Goal: Information Seeking & Learning: Learn about a topic

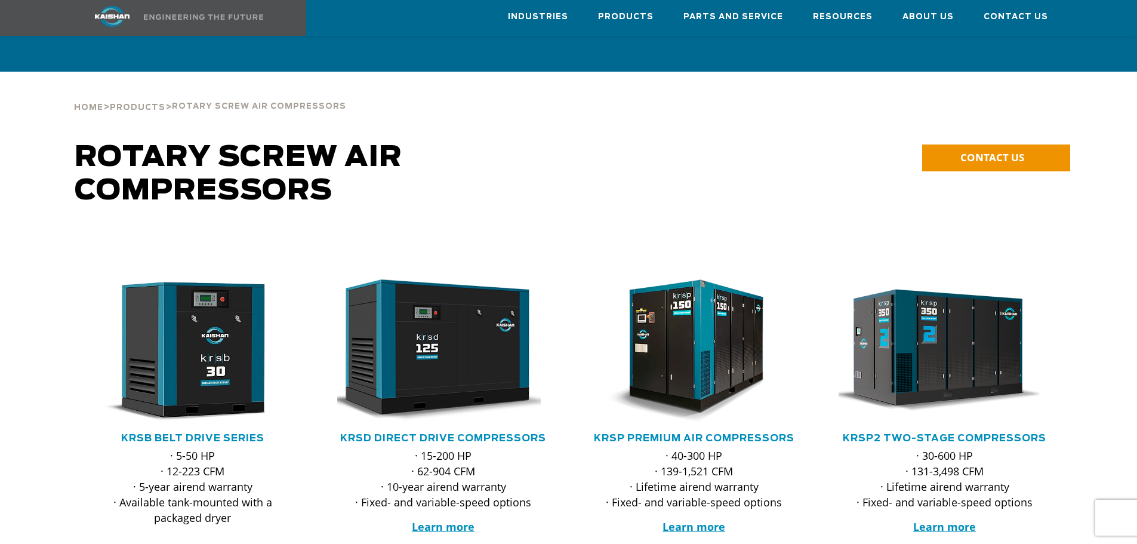
scroll to position [177, 0]
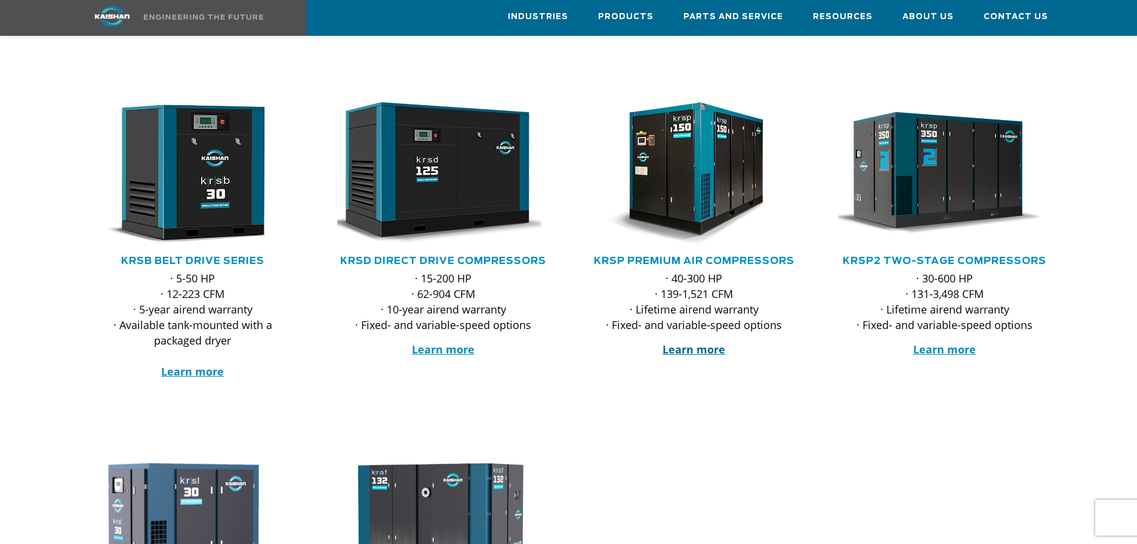
click at [692, 342] on strong "Learn more" at bounding box center [694, 349] width 63 height 14
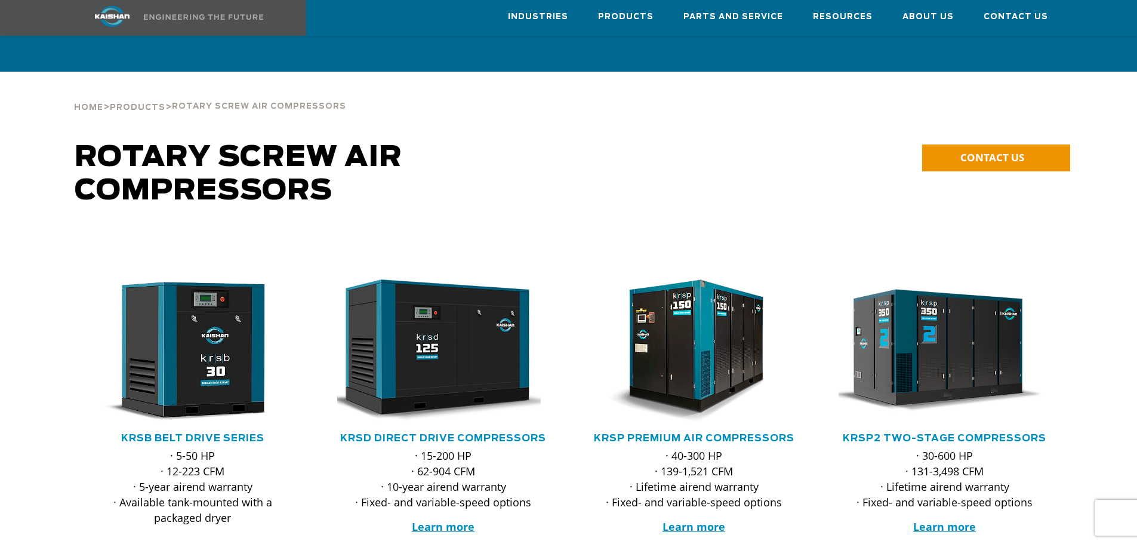
scroll to position [231, 0]
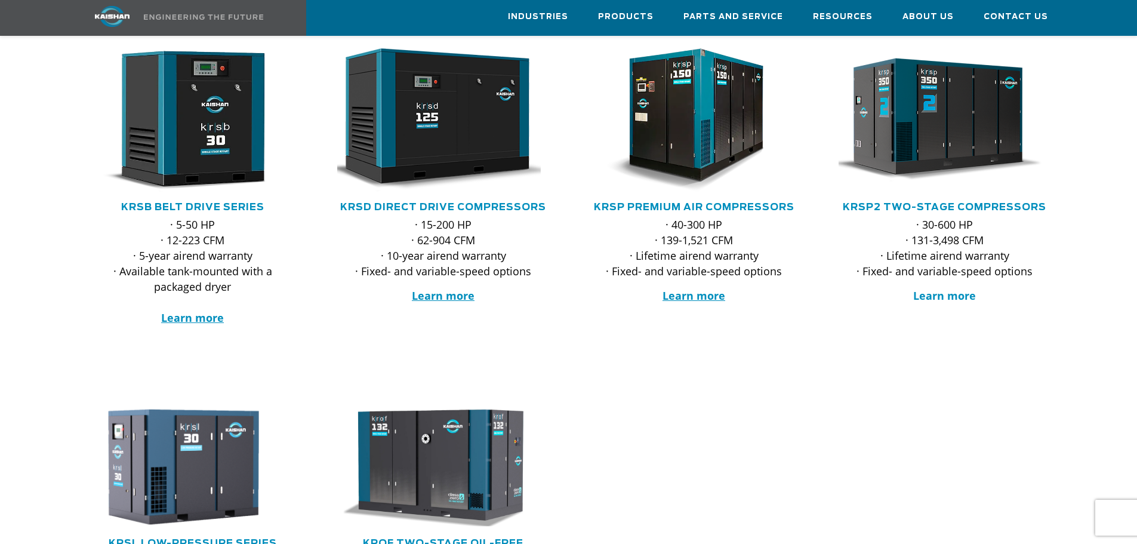
click at [946, 288] on strong "Learn more" at bounding box center [944, 295] width 63 height 14
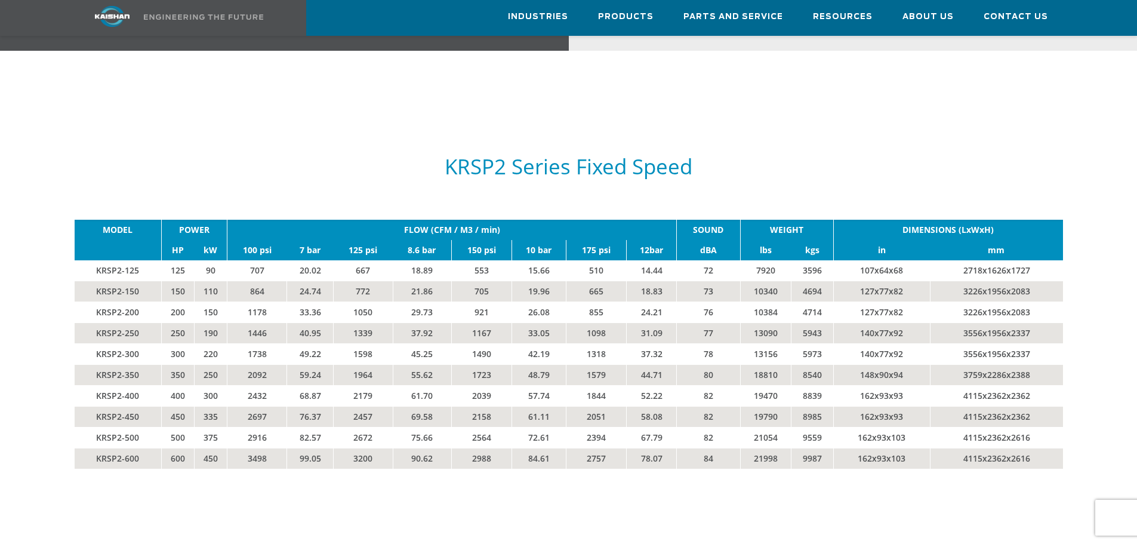
scroll to position [2000, 0]
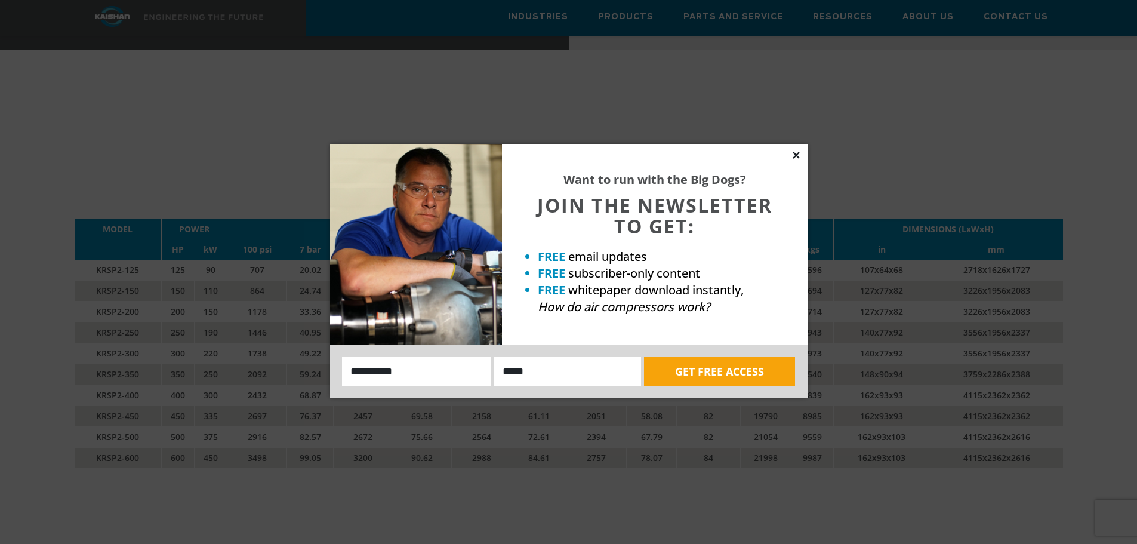
click at [796, 155] on icon at bounding box center [796, 155] width 7 height 7
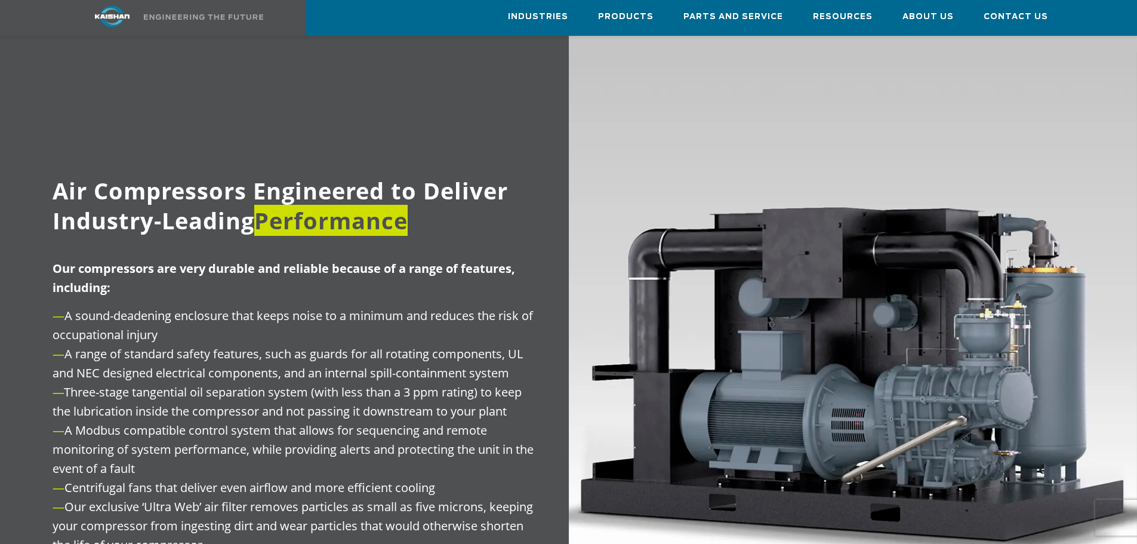
scroll to position [1338, 0]
click at [125, 70] on div at bounding box center [296, 370] width 546 height 682
click at [2, 61] on div "Air Compressors Engineered to Deliver Industry-Leading Performance Our compress…" at bounding box center [284, 370] width 569 height 682
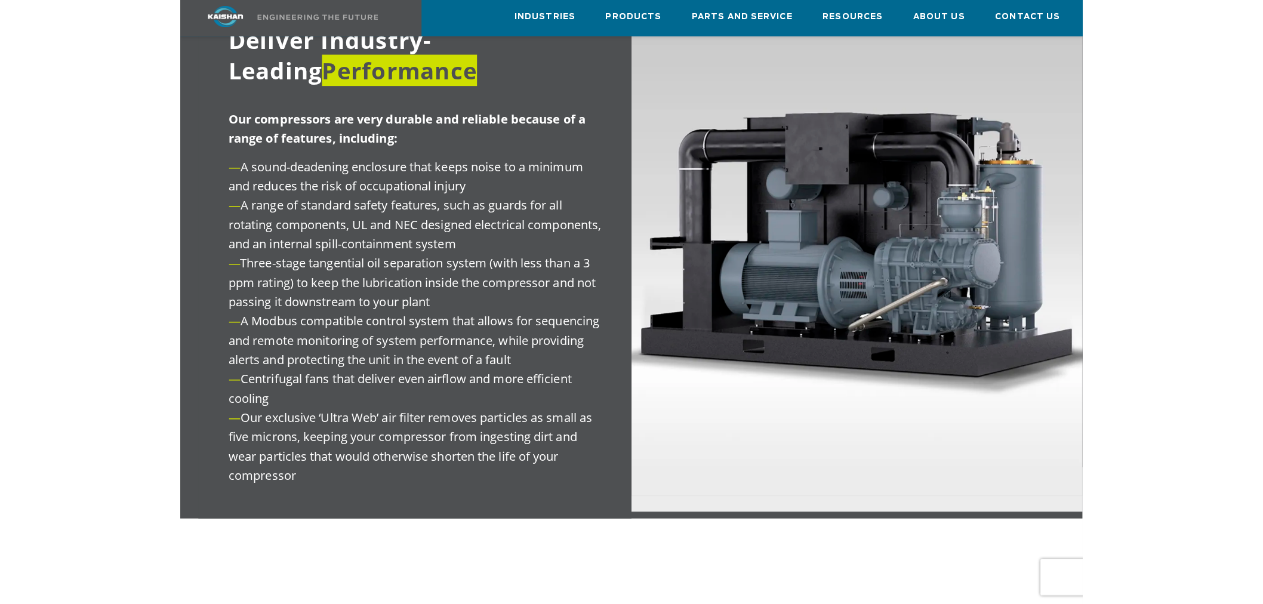
scroll to position [1397, 0]
